Goal: Information Seeking & Learning: Learn about a topic

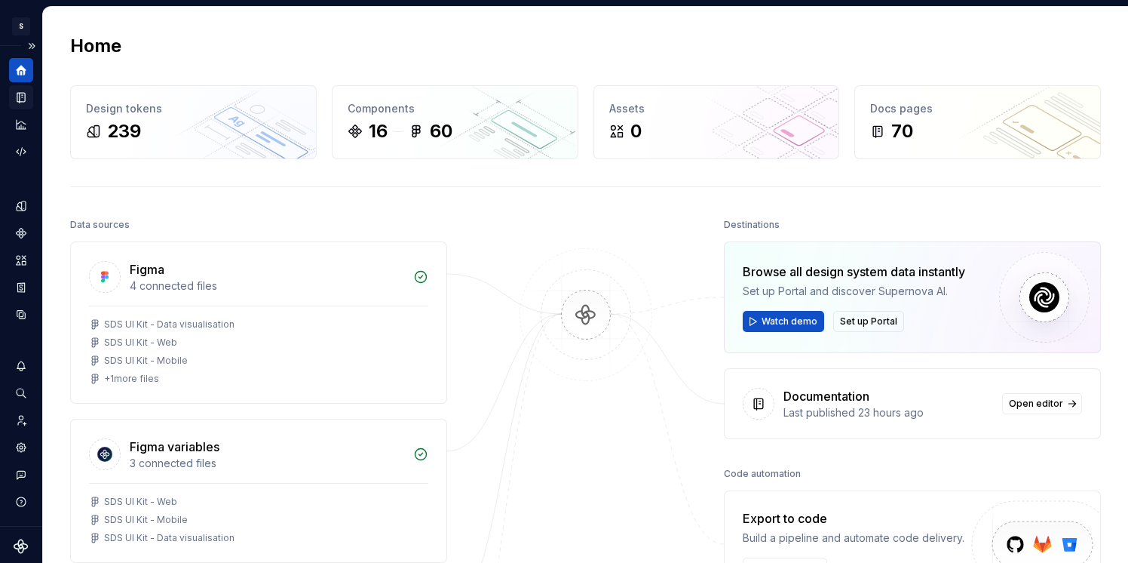
click at [26, 97] on icon "Documentation" at bounding box center [21, 97] width 14 height 14
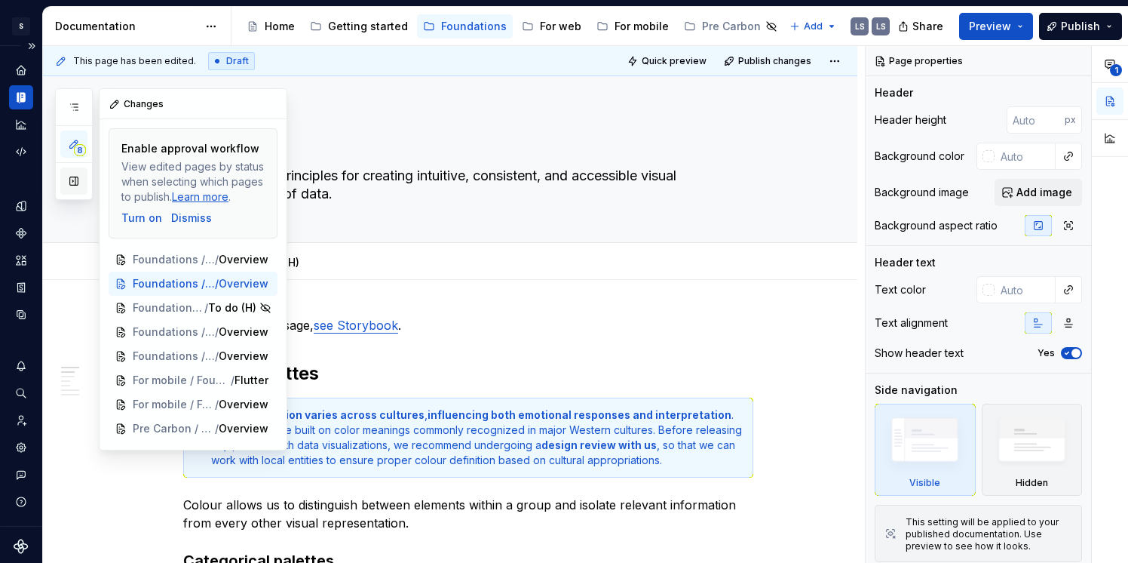
click at [78, 175] on button "button" at bounding box center [73, 180] width 27 height 27
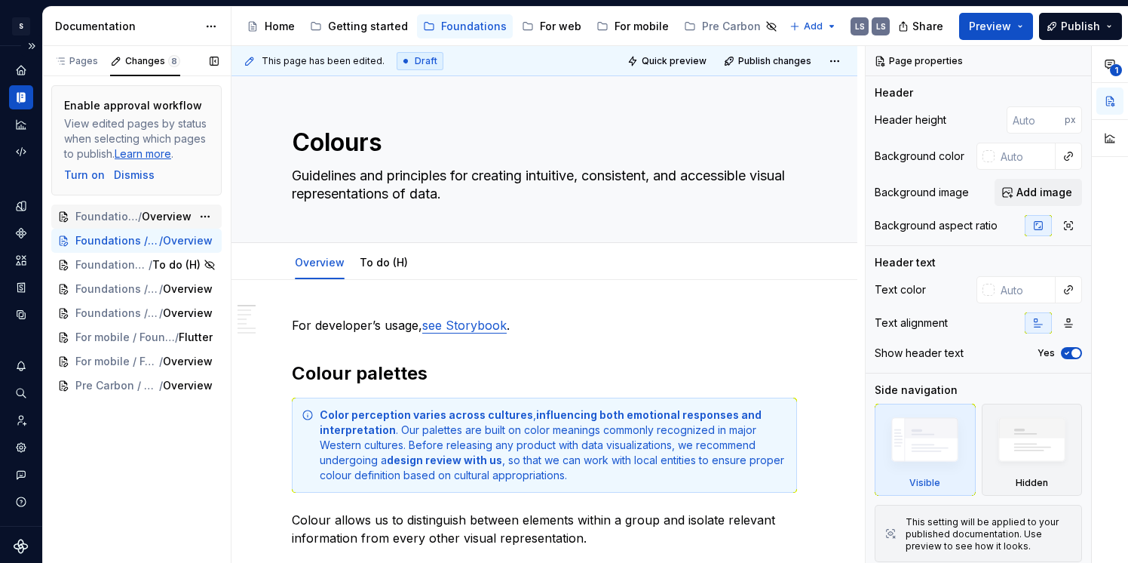
click at [132, 215] on span "Foundations / Elements / Spacing" at bounding box center [106, 216] width 63 height 15
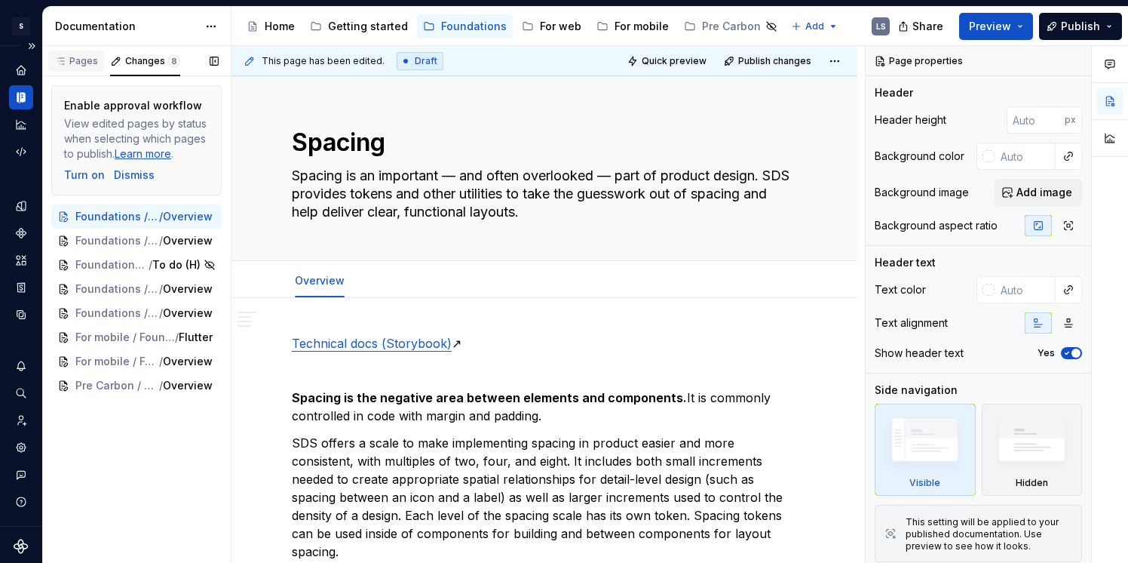
click at [80, 66] on div "Pages" at bounding box center [76, 61] width 44 height 12
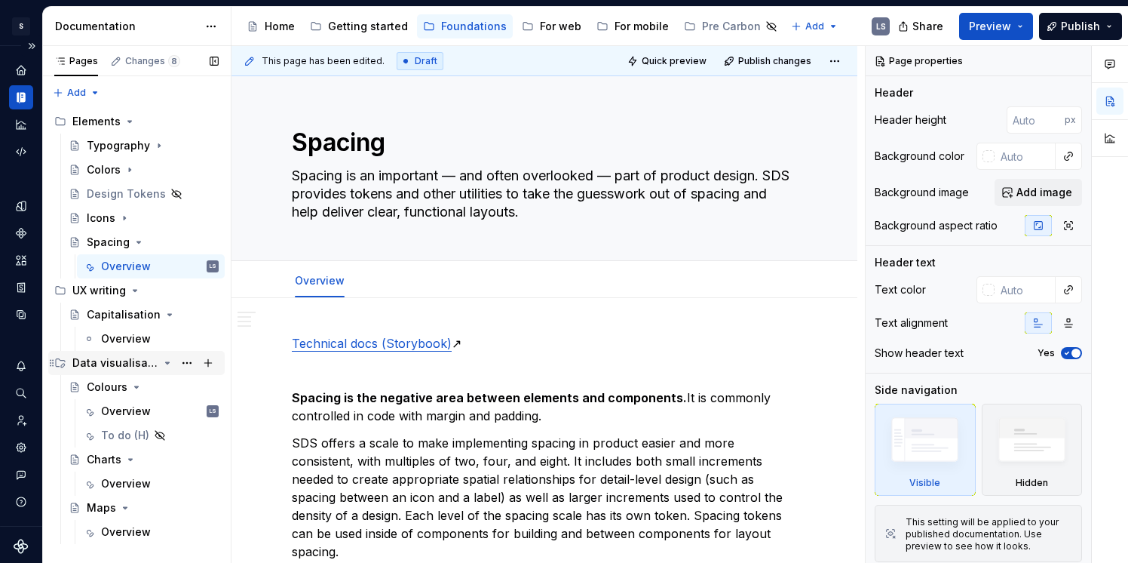
click at [108, 367] on div "Data visualisation" at bounding box center [115, 362] width 86 height 15
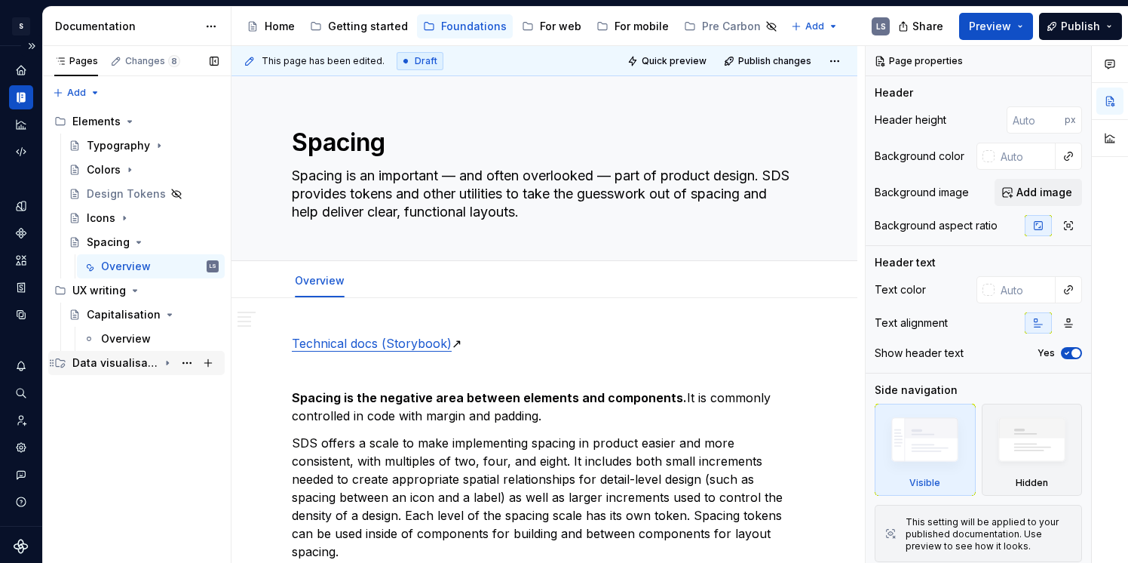
click at [108, 367] on div "Data visualisation" at bounding box center [115, 362] width 86 height 15
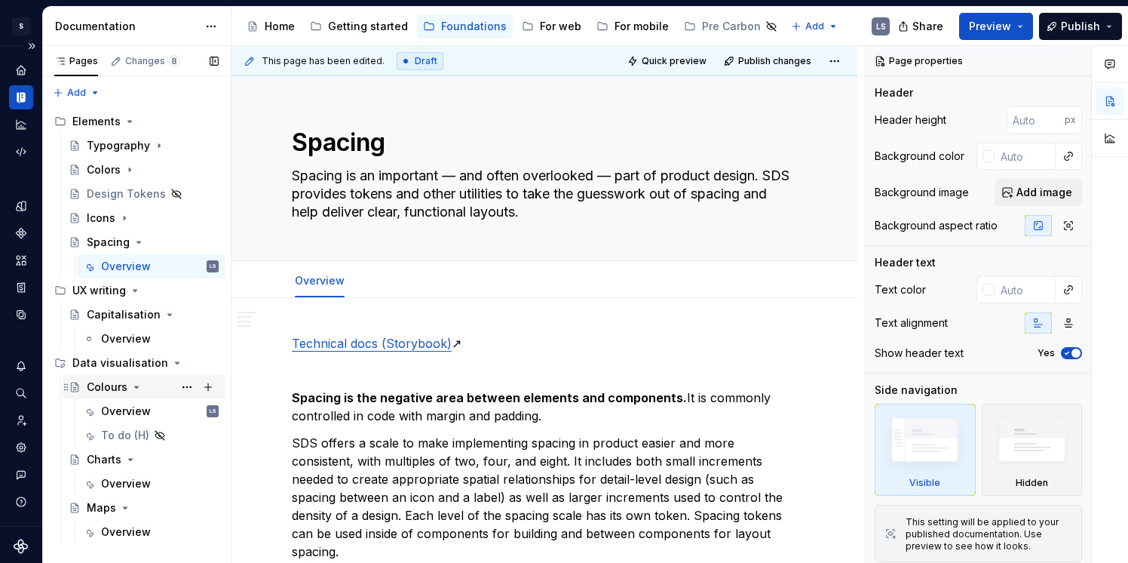
click at [108, 393] on div "Colours" at bounding box center [107, 386] width 41 height 15
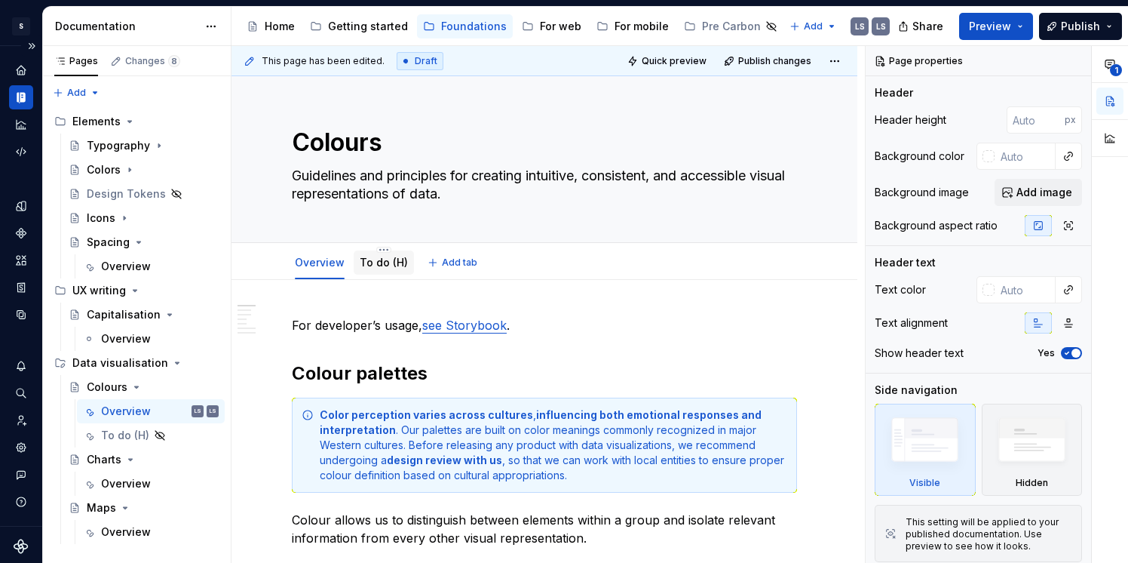
click at [394, 260] on link "To do (H)" at bounding box center [384, 262] width 48 height 13
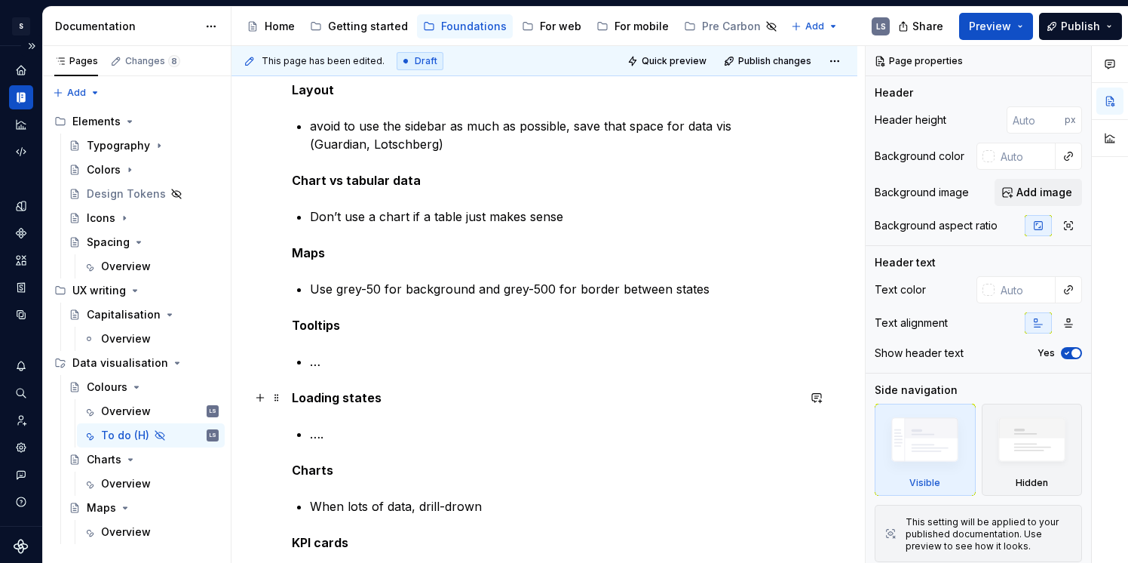
scroll to position [461, 0]
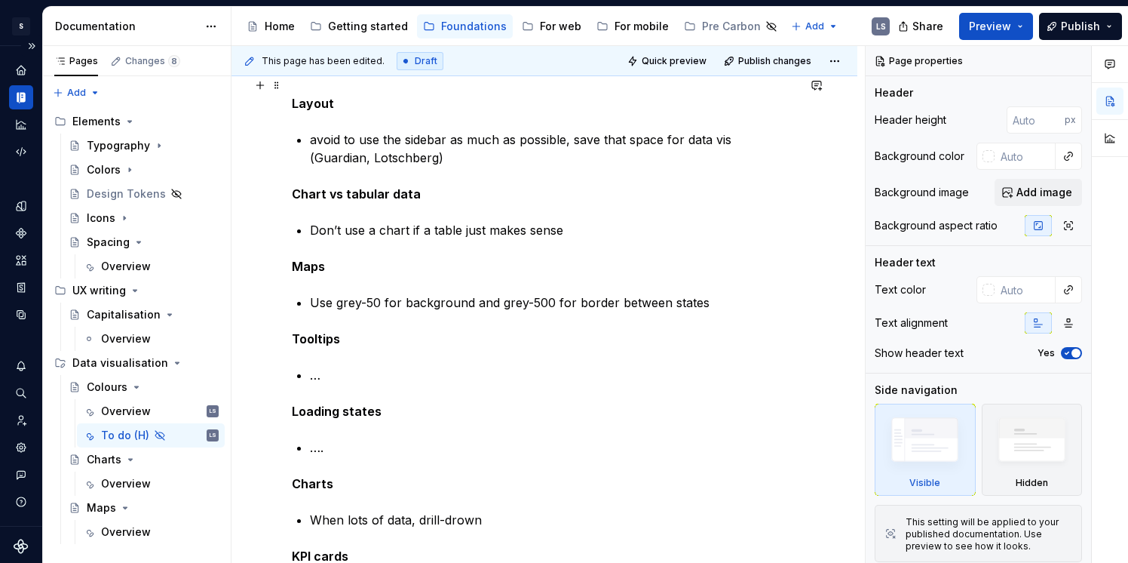
click at [313, 104] on strong "Layout" at bounding box center [313, 103] width 42 height 15
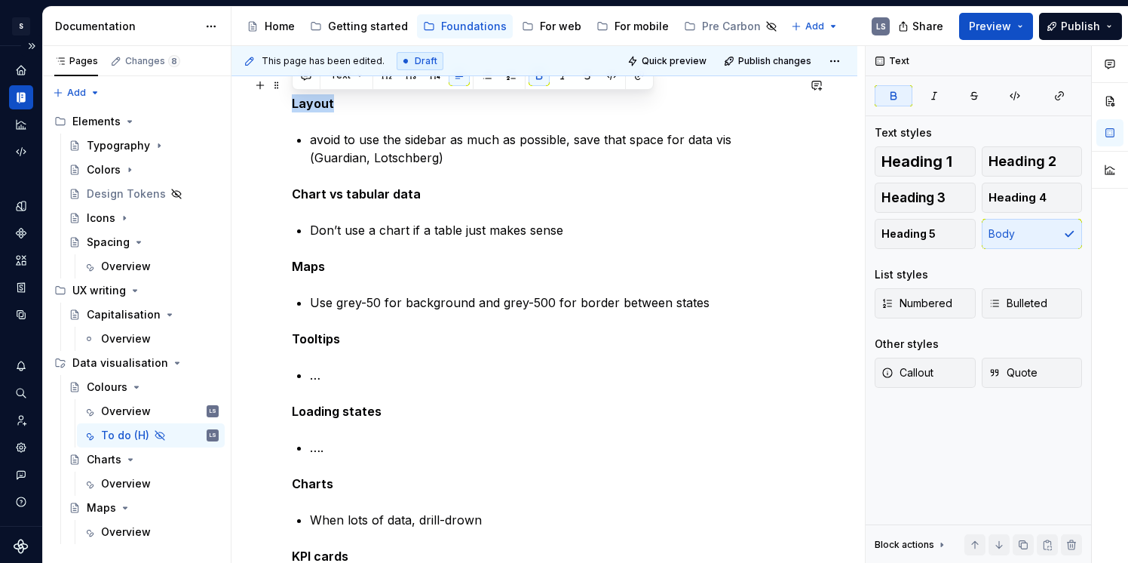
click at [313, 104] on strong "Layout" at bounding box center [313, 103] width 42 height 15
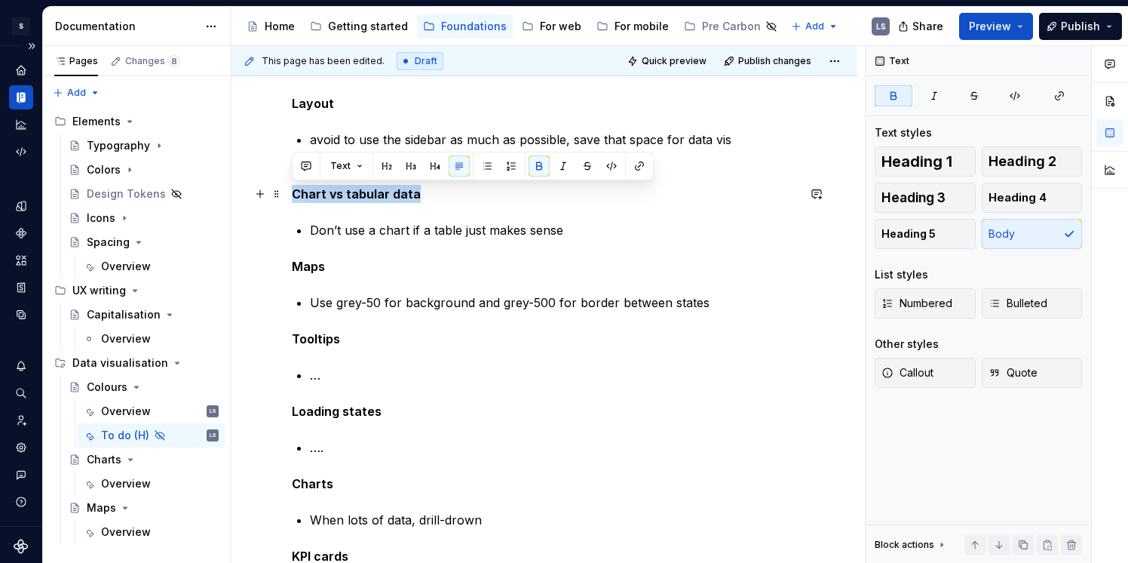
drag, startPoint x: 292, startPoint y: 196, endPoint x: 416, endPoint y: 198, distance: 124.4
click at [416, 198] on p "Chart vs tabular data" at bounding box center [544, 194] width 505 height 18
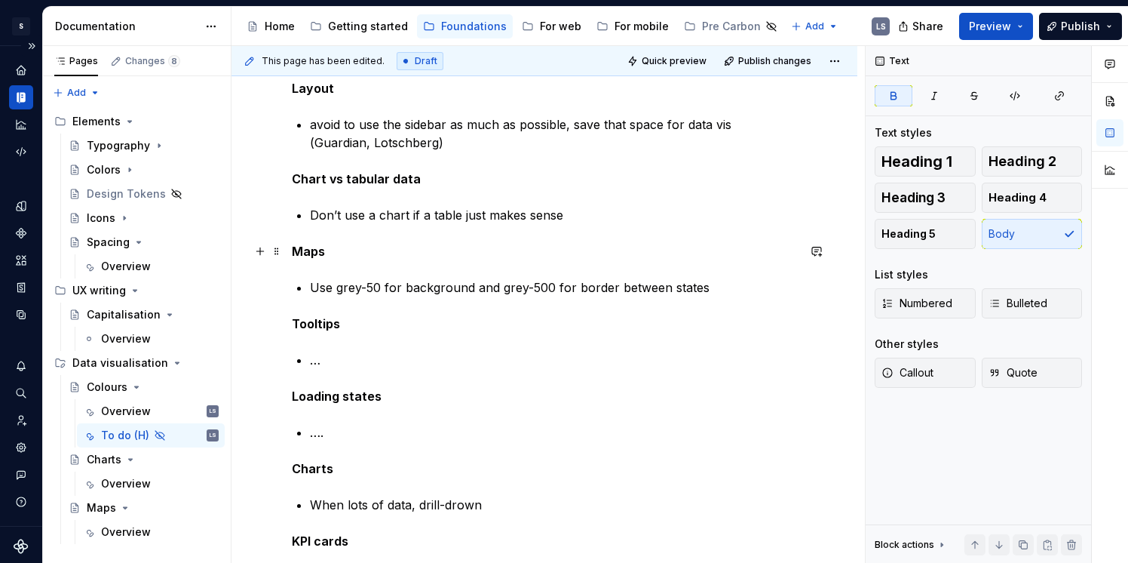
click at [315, 252] on strong "Maps" at bounding box center [308, 251] width 33 height 15
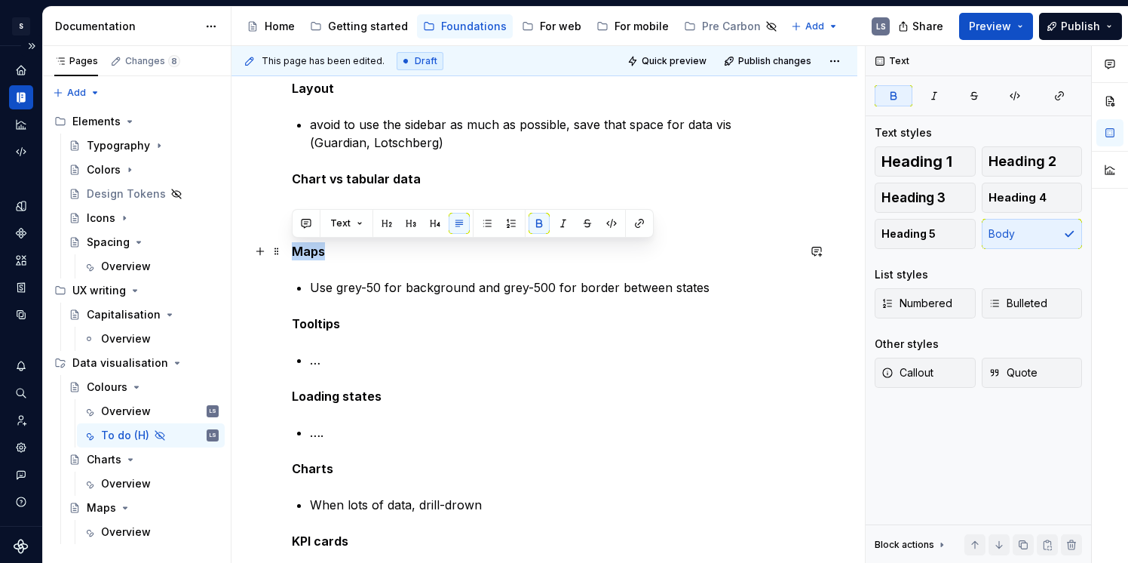
click at [315, 252] on strong "Maps" at bounding box center [308, 251] width 33 height 15
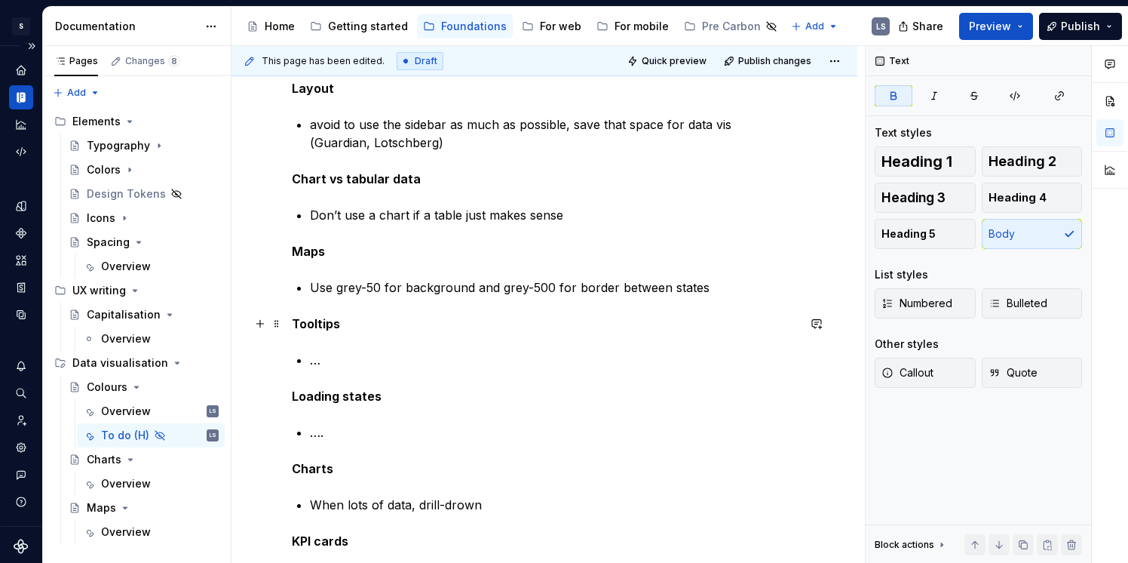
click at [314, 318] on strong "Tooltips" at bounding box center [316, 323] width 48 height 15
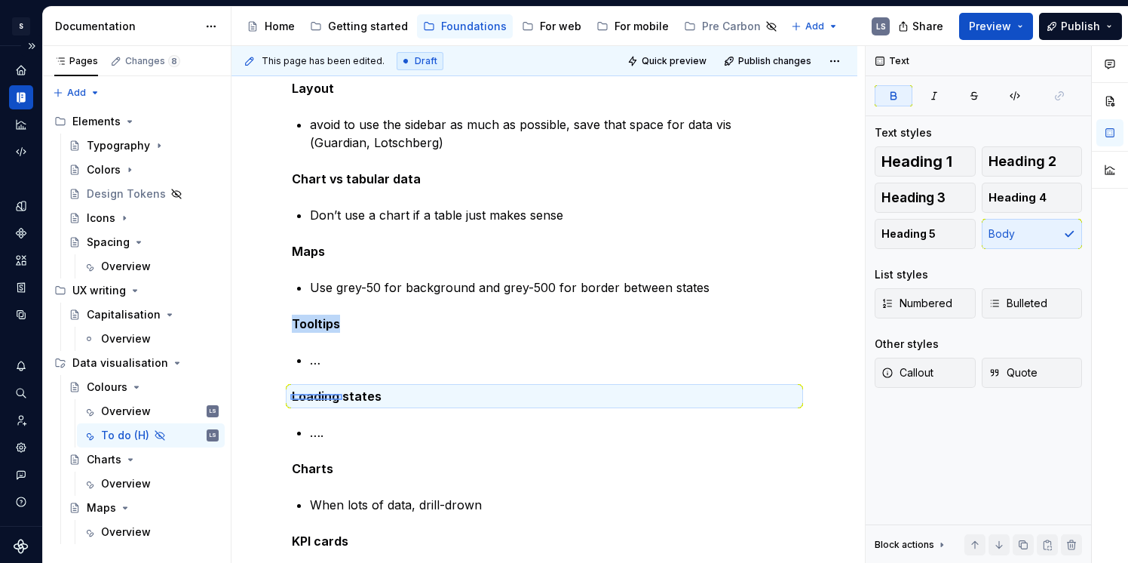
drag, startPoint x: 290, startPoint y: 394, endPoint x: 370, endPoint y: 407, distance: 80.3
click at [370, 407] on div "This page has been edited. Draft Quick preview Publish changes Hidden page Colo…" at bounding box center [548, 304] width 633 height 517
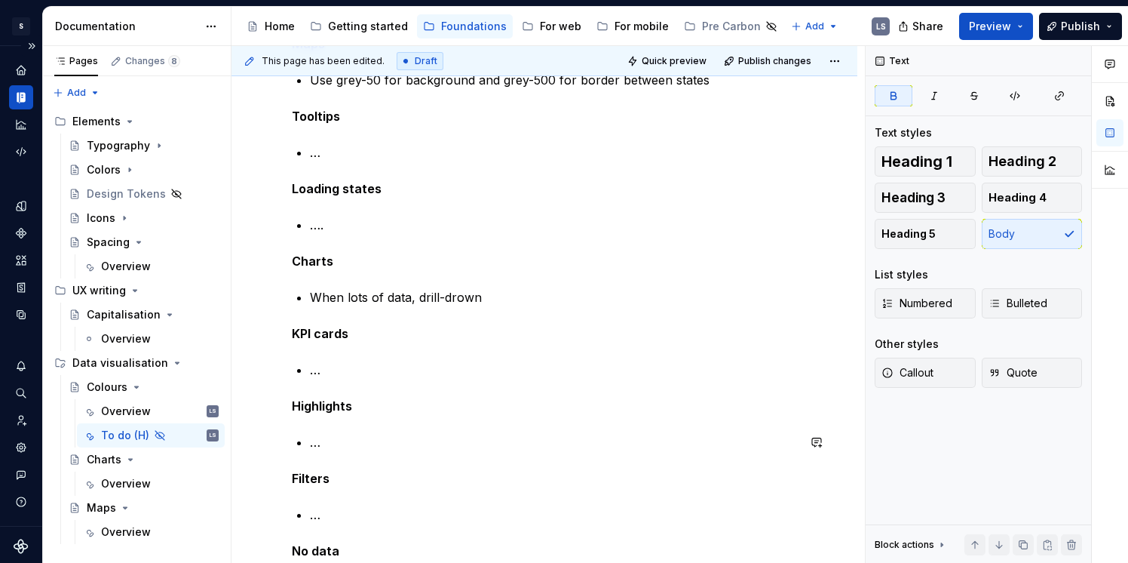
scroll to position [687, 0]
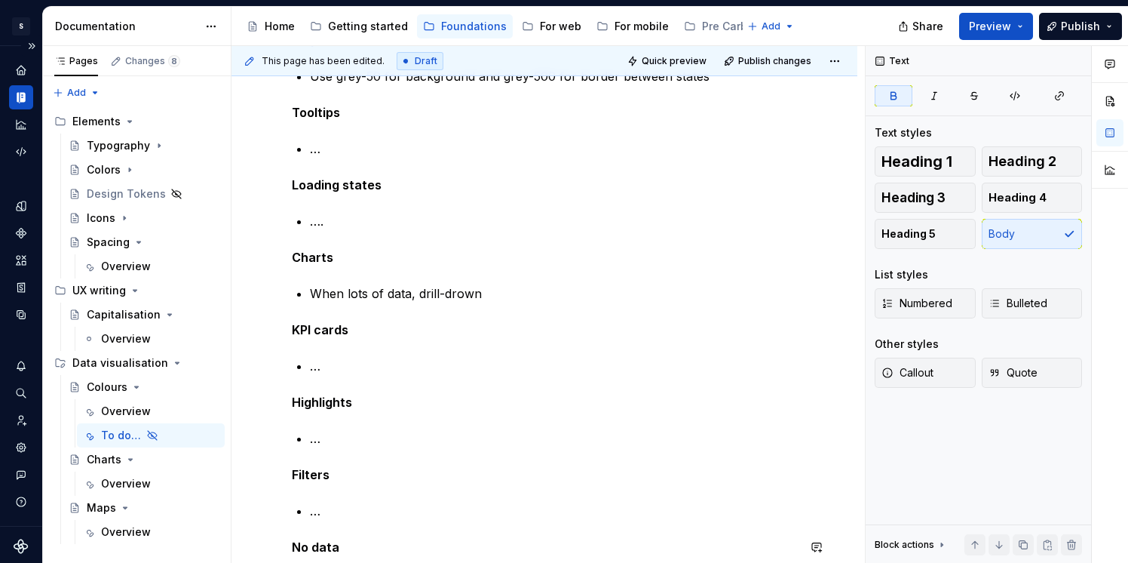
type textarea "*"
